Goal: Transaction & Acquisition: Obtain resource

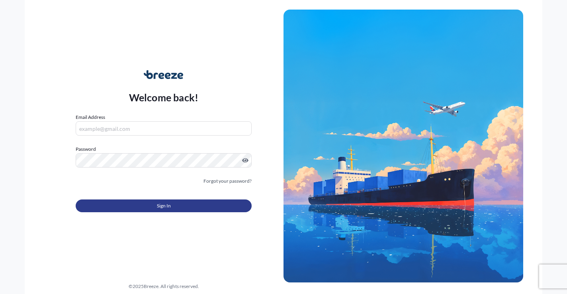
type input "[EMAIL_ADDRESS][DOMAIN_NAME]"
click at [112, 206] on button "Sign In" at bounding box center [164, 205] width 176 height 13
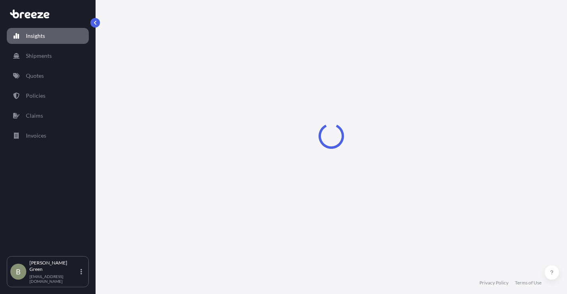
select select "2025"
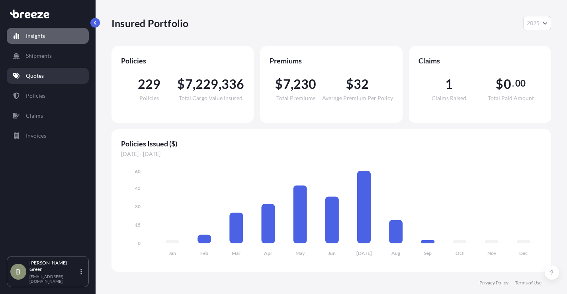
click at [30, 74] on p "Quotes" at bounding box center [35, 76] width 18 height 8
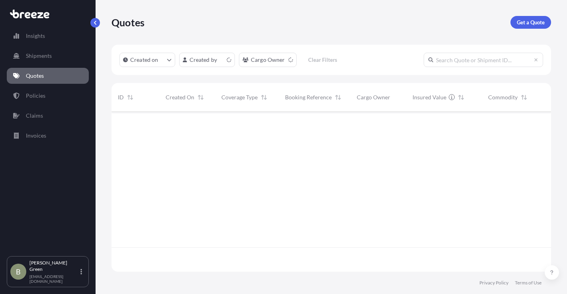
scroll to position [158, 434]
click at [525, 24] on p "Get a Quote" at bounding box center [531, 22] width 28 height 8
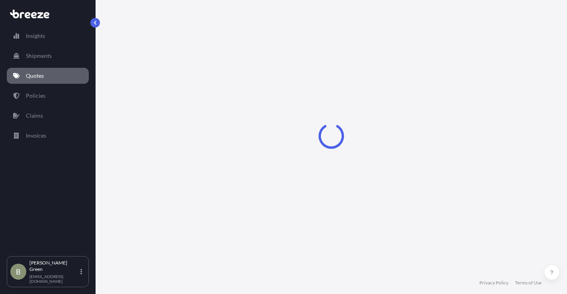
scroll to position [13, 0]
select select "Sea"
select select "1"
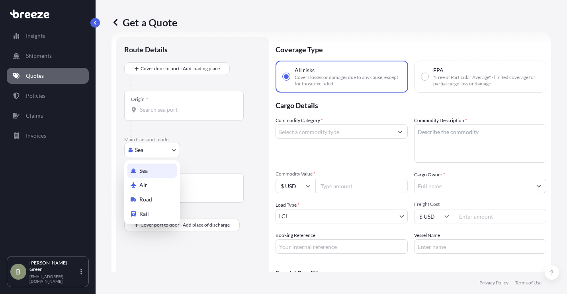
click at [141, 156] on body "Insights Shipments Quotes Policies Claims Invoices B [PERSON_NAME] [EMAIL_ADDRE…" at bounding box center [283, 147] width 567 height 294
click at [143, 203] on div "Road" at bounding box center [151, 199] width 49 height 14
select select "Road"
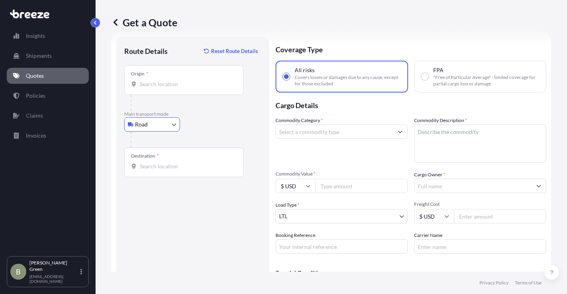
click at [153, 82] on input "Origin *" at bounding box center [187, 84] width 94 height 8
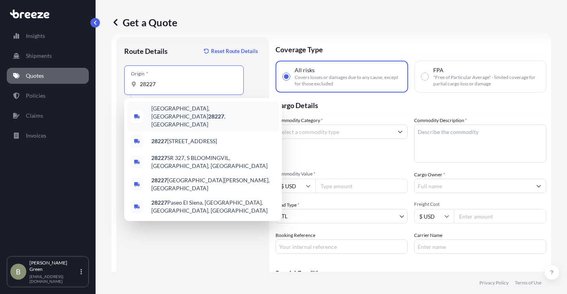
click at [161, 112] on span "[GEOGRAPHIC_DATA] , [GEOGRAPHIC_DATA]" at bounding box center [213, 116] width 124 height 24
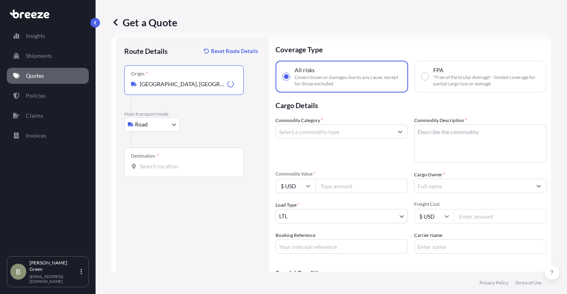
type input "[GEOGRAPHIC_DATA], [GEOGRAPHIC_DATA]"
click at [159, 162] on div "Destination *" at bounding box center [184, 161] width 120 height 29
click at [159, 162] on input "Destination *" at bounding box center [187, 166] width 94 height 8
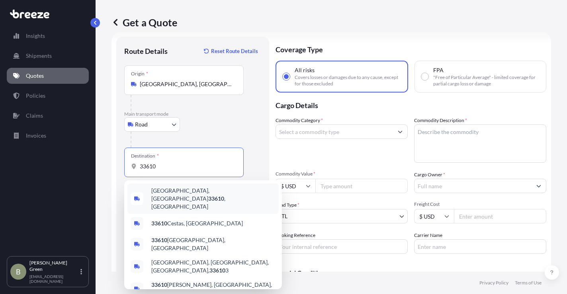
click at [176, 194] on span "[GEOGRAPHIC_DATA] , [GEOGRAPHIC_DATA]" at bounding box center [213, 198] width 124 height 24
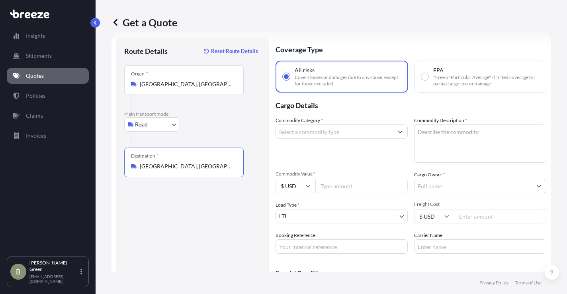
type input "[GEOGRAPHIC_DATA], [GEOGRAPHIC_DATA]"
click at [323, 135] on input "Commodity Category *" at bounding box center [334, 131] width 117 height 14
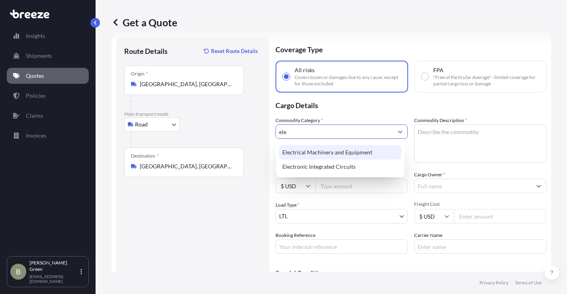
click at [320, 149] on div "Electrical Machinery and Equipment" at bounding box center [340, 152] width 122 height 14
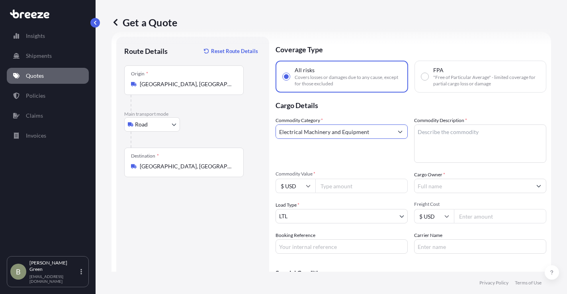
type input "Electrical Machinery and Equipment"
click at [421, 133] on textarea "Commodity Description *" at bounding box center [480, 143] width 132 height 38
type textarea "AV Gear"
click at [337, 187] on input "Commodity Value *" at bounding box center [362, 185] width 92 height 14
click at [348, 188] on input "Commodity Value *" at bounding box center [362, 185] width 92 height 14
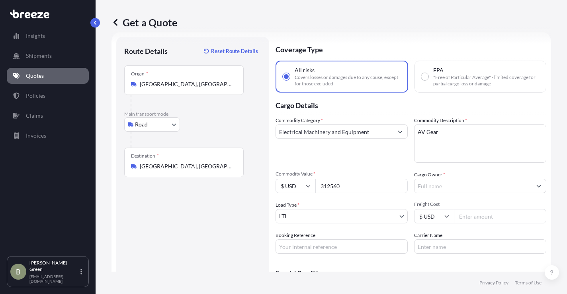
type input "312560"
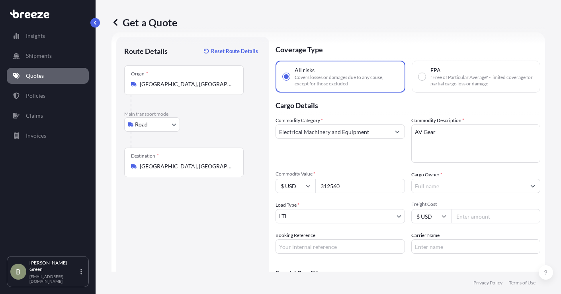
click at [423, 184] on input "Cargo Owner *" at bounding box center [469, 185] width 114 height 14
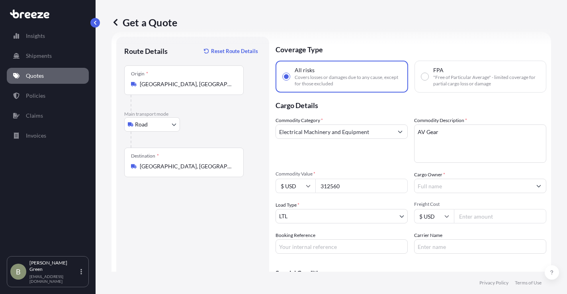
click at [439, 186] on input "Cargo Owner *" at bounding box center [473, 185] width 117 height 14
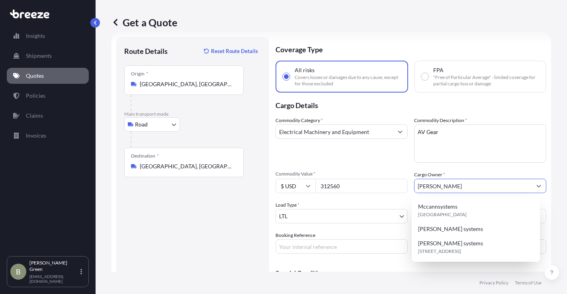
type input "[PERSON_NAME]"
click at [371, 170] on div "Commodity Category * Electrical Machinery and Equipment Commodity Description *…" at bounding box center [411, 184] width 271 height 137
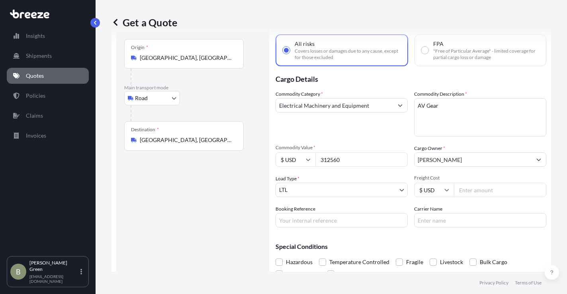
scroll to position [53, 0]
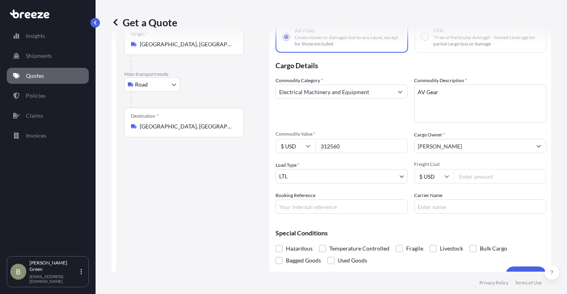
click at [468, 176] on input "Freight Cost" at bounding box center [500, 176] width 92 height 14
click at [466, 176] on input "Freight Cost" at bounding box center [500, 176] width 92 height 14
type input "6250"
click at [340, 206] on input "Booking Reference" at bounding box center [342, 206] width 132 height 14
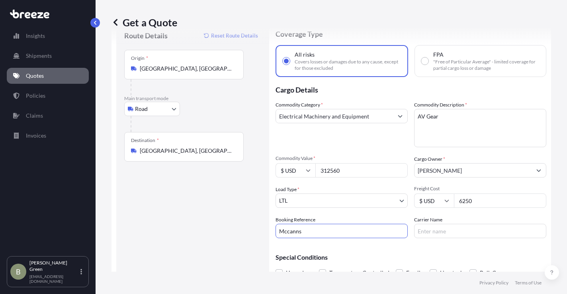
scroll to position [68, 0]
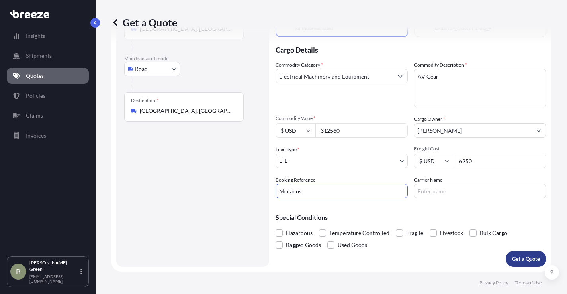
type input "Mccanns"
click at [513, 259] on p "Get a Quote" at bounding box center [526, 259] width 28 height 8
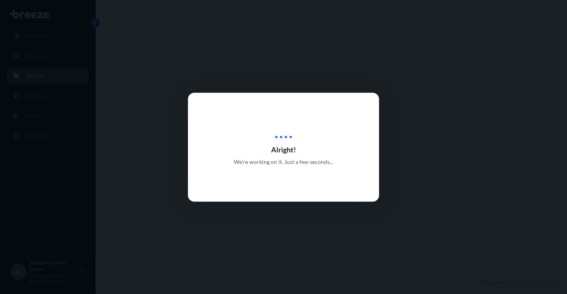
select select "Road"
select select "1"
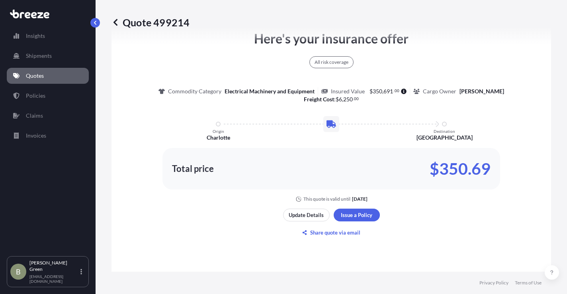
scroll to position [427, 0]
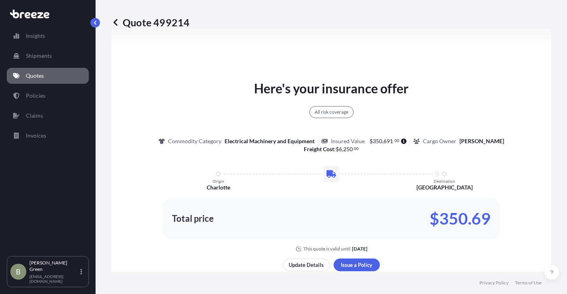
click at [174, 89] on div "Here's your insurance offer All risk coverage Commodity Category Electrical Mac…" at bounding box center [331, 165] width 417 height 173
